Goal: Complete application form

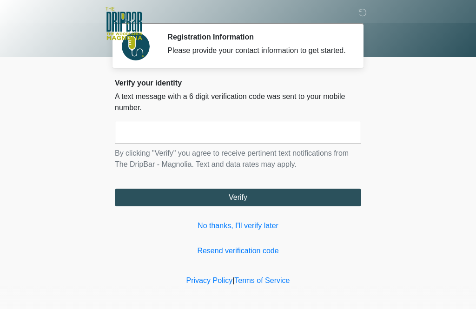
scroll to position [1, 0]
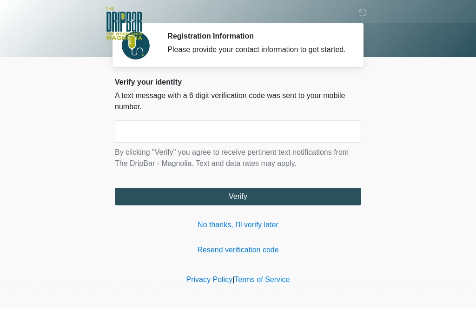
click at [259, 136] on input "text" at bounding box center [238, 131] width 246 height 23
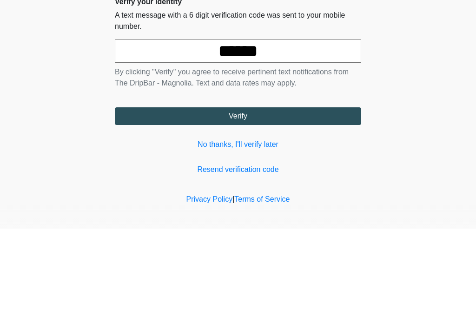
type input "******"
click at [238, 188] on button "Verify" at bounding box center [238, 197] width 246 height 18
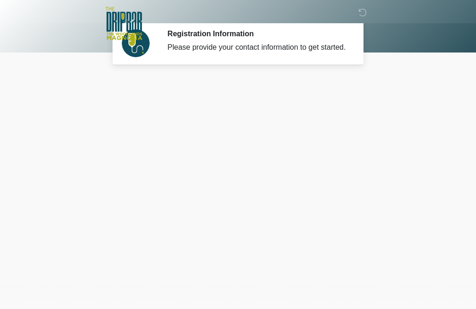
scroll to position [0, 0]
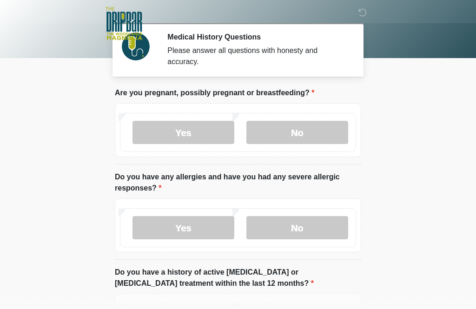
click at [313, 130] on label "No" at bounding box center [297, 132] width 102 height 23
click at [316, 232] on label "No" at bounding box center [297, 227] width 102 height 23
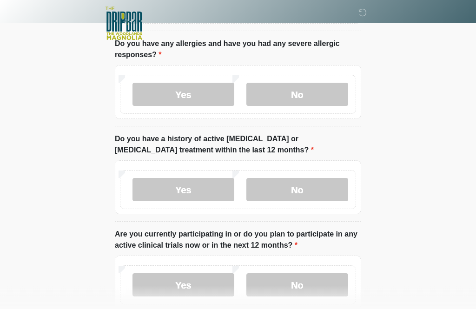
scroll to position [133, 0]
click at [317, 189] on label "No" at bounding box center [297, 189] width 102 height 23
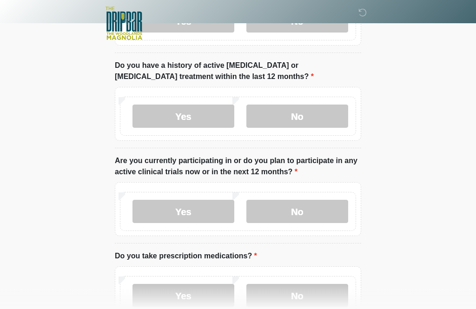
scroll to position [214, 0]
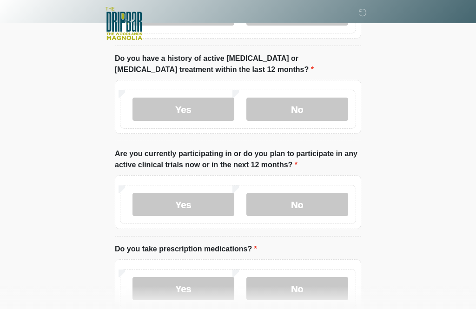
click at [321, 200] on label "No" at bounding box center [297, 204] width 102 height 23
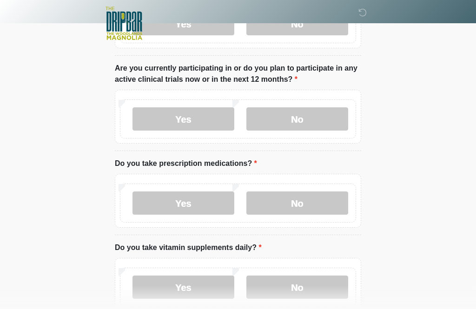
scroll to position [304, 0]
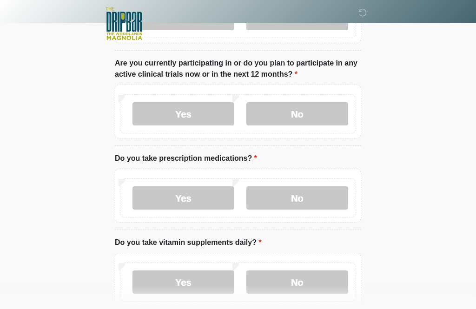
click at [203, 196] on label "Yes" at bounding box center [183, 197] width 102 height 23
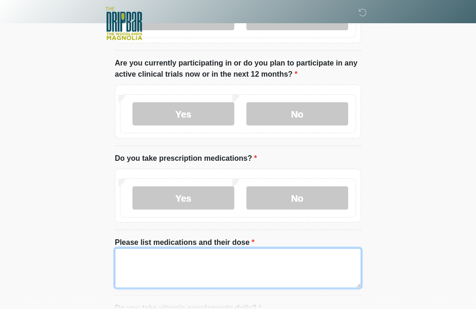
click at [231, 261] on textarea "Please list medications and their dose" at bounding box center [238, 268] width 246 height 40
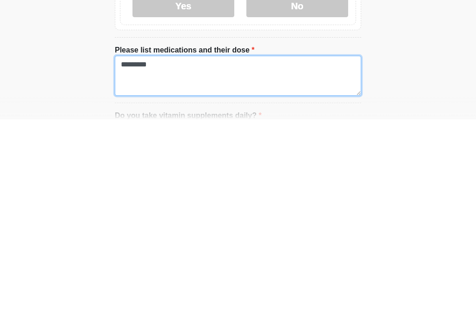
click at [146, 245] on textarea "********" at bounding box center [238, 265] width 246 height 40
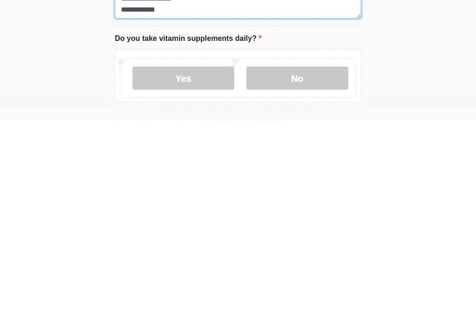
type textarea "**********"
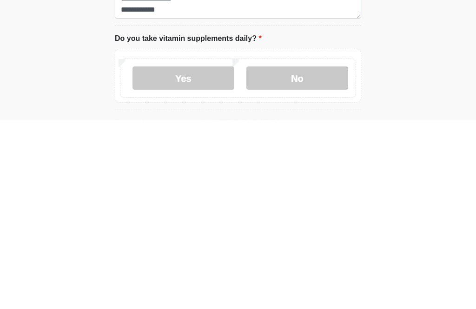
click at [304, 255] on label "No" at bounding box center [297, 266] width 102 height 23
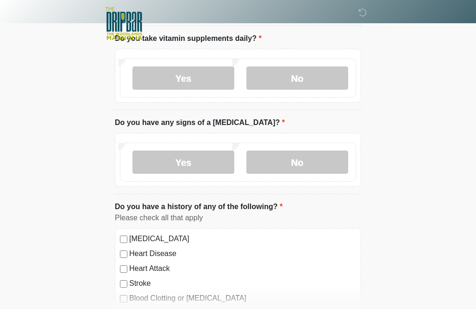
click at [317, 160] on label "No" at bounding box center [297, 161] width 102 height 23
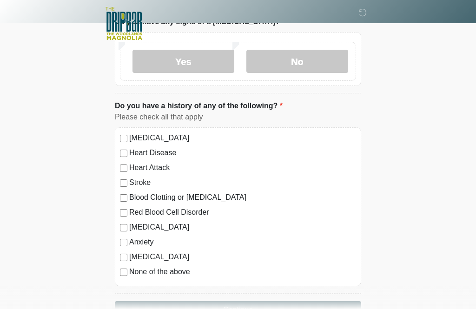
scroll to position [684, 0]
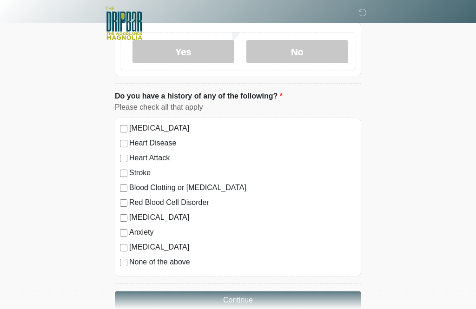
click at [129, 244] on label "[MEDICAL_DATA]" at bounding box center [242, 247] width 227 height 11
click at [272, 298] on button "Continue" at bounding box center [238, 301] width 246 height 18
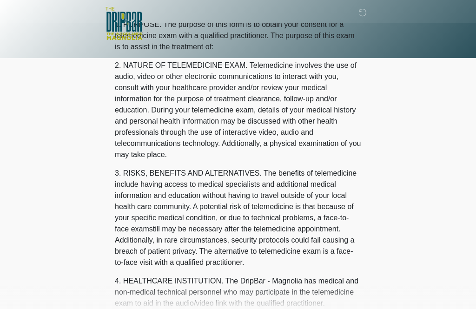
scroll to position [0, 0]
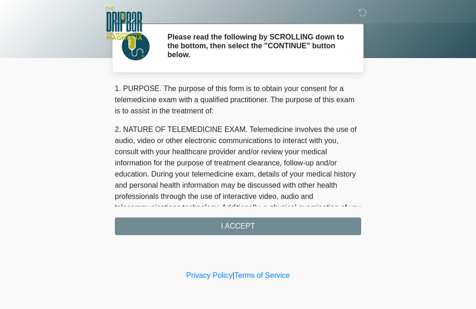
click at [289, 227] on div "1. PURPOSE. The purpose of this form is to obtain your consent for a telemedici…" at bounding box center [238, 159] width 246 height 152
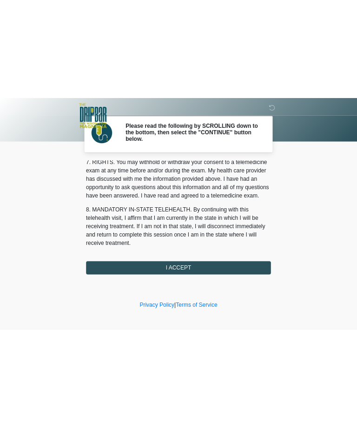
scroll to position [416, 0]
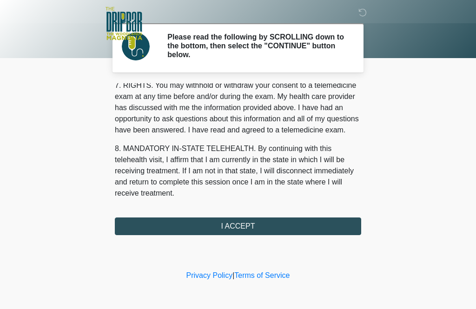
click at [267, 226] on button "I ACCEPT" at bounding box center [238, 226] width 246 height 18
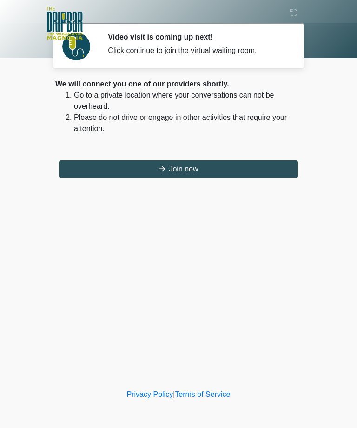
click at [243, 164] on button "Join now" at bounding box center [178, 169] width 239 height 18
